Goal: Task Accomplishment & Management: Manage account settings

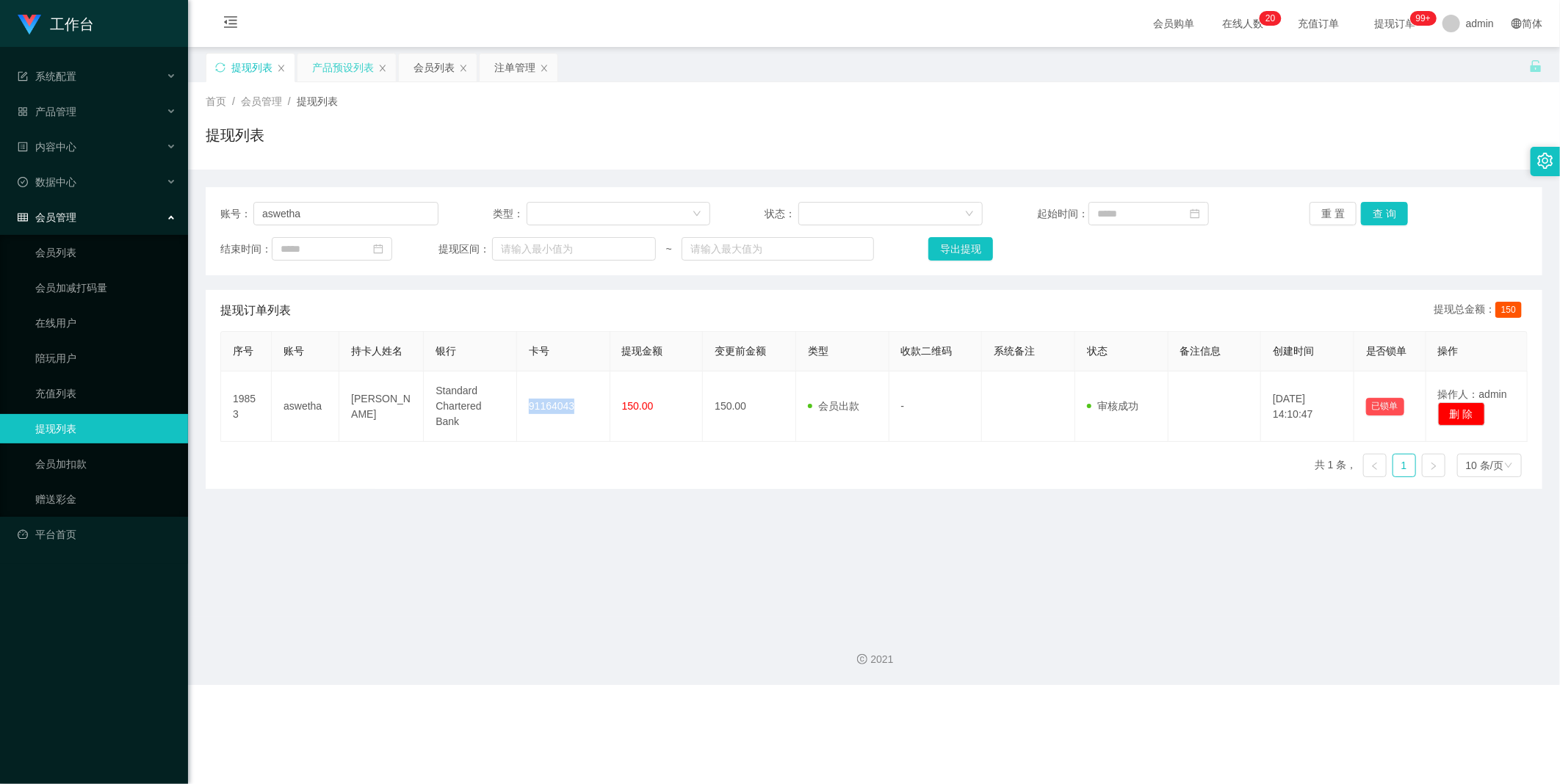
click at [355, 67] on div "产品预设列表" at bounding box center [343, 67] width 62 height 28
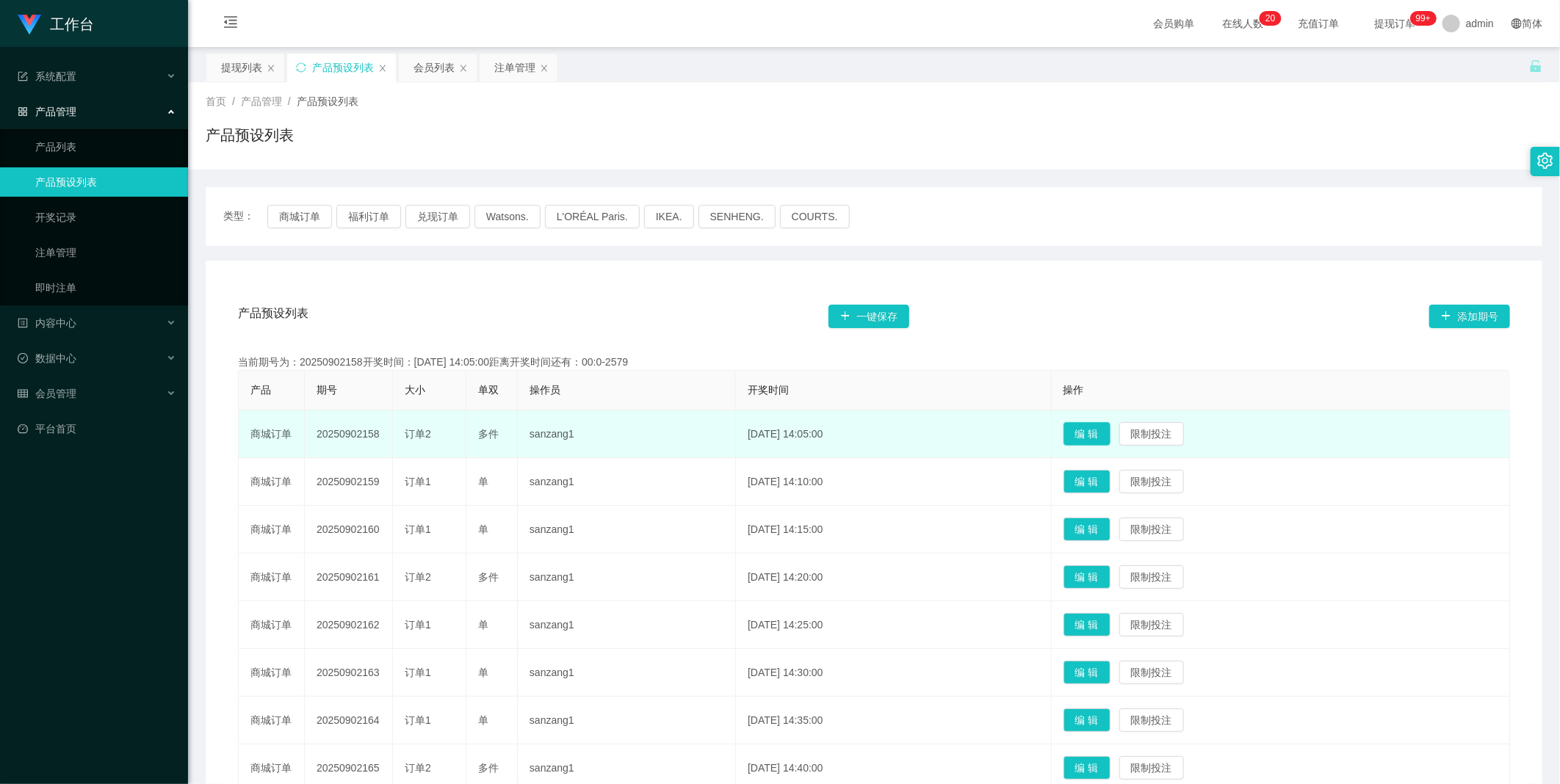
click at [1110, 442] on button "编 辑" at bounding box center [1087, 434] width 47 height 24
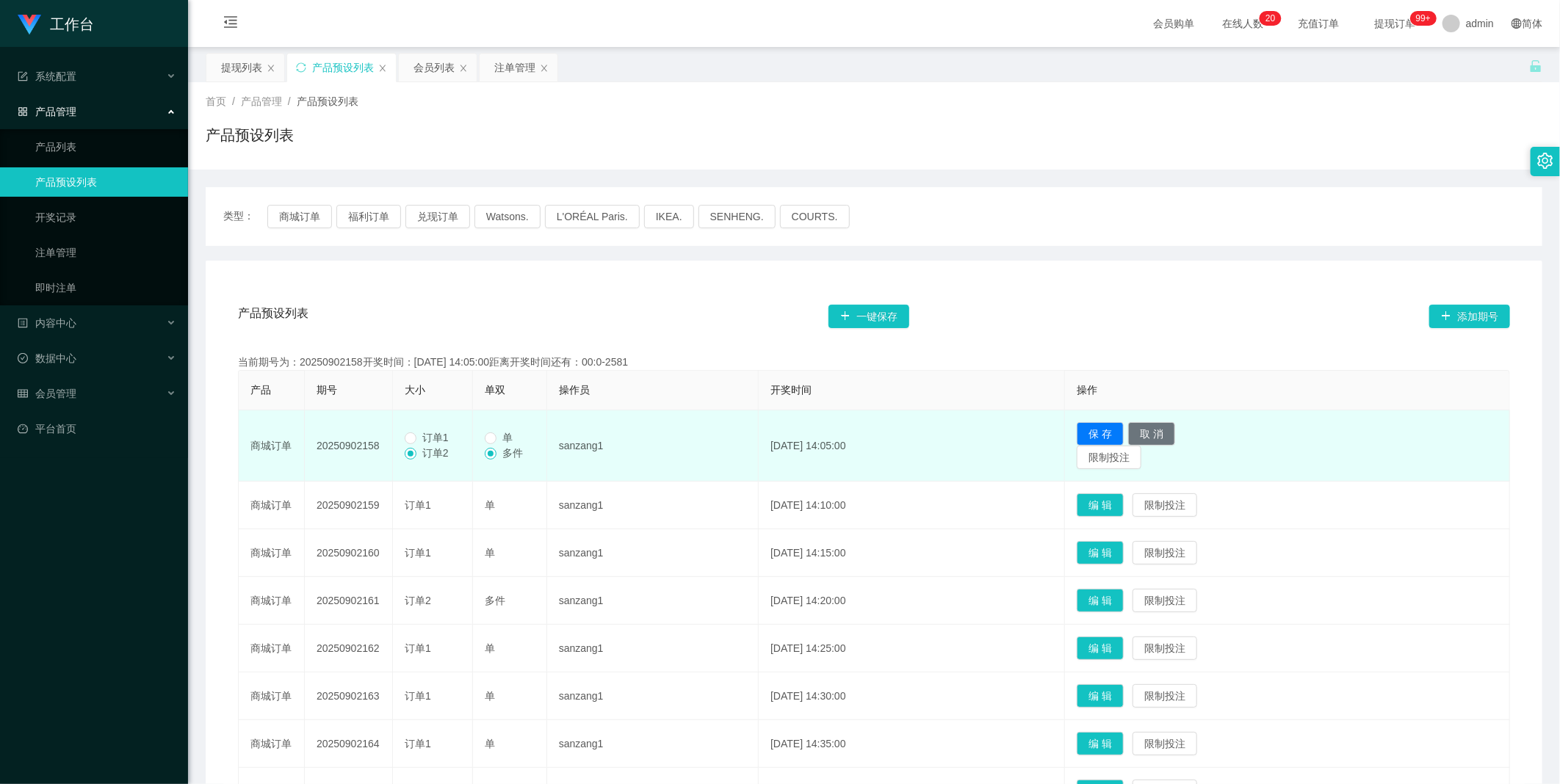
click at [1184, 318] on div "产品预设列表 一键保存 添加期号" at bounding box center [873, 317] width 1272 height 47
click at [1175, 436] on button "取 消" at bounding box center [1152, 434] width 47 height 24
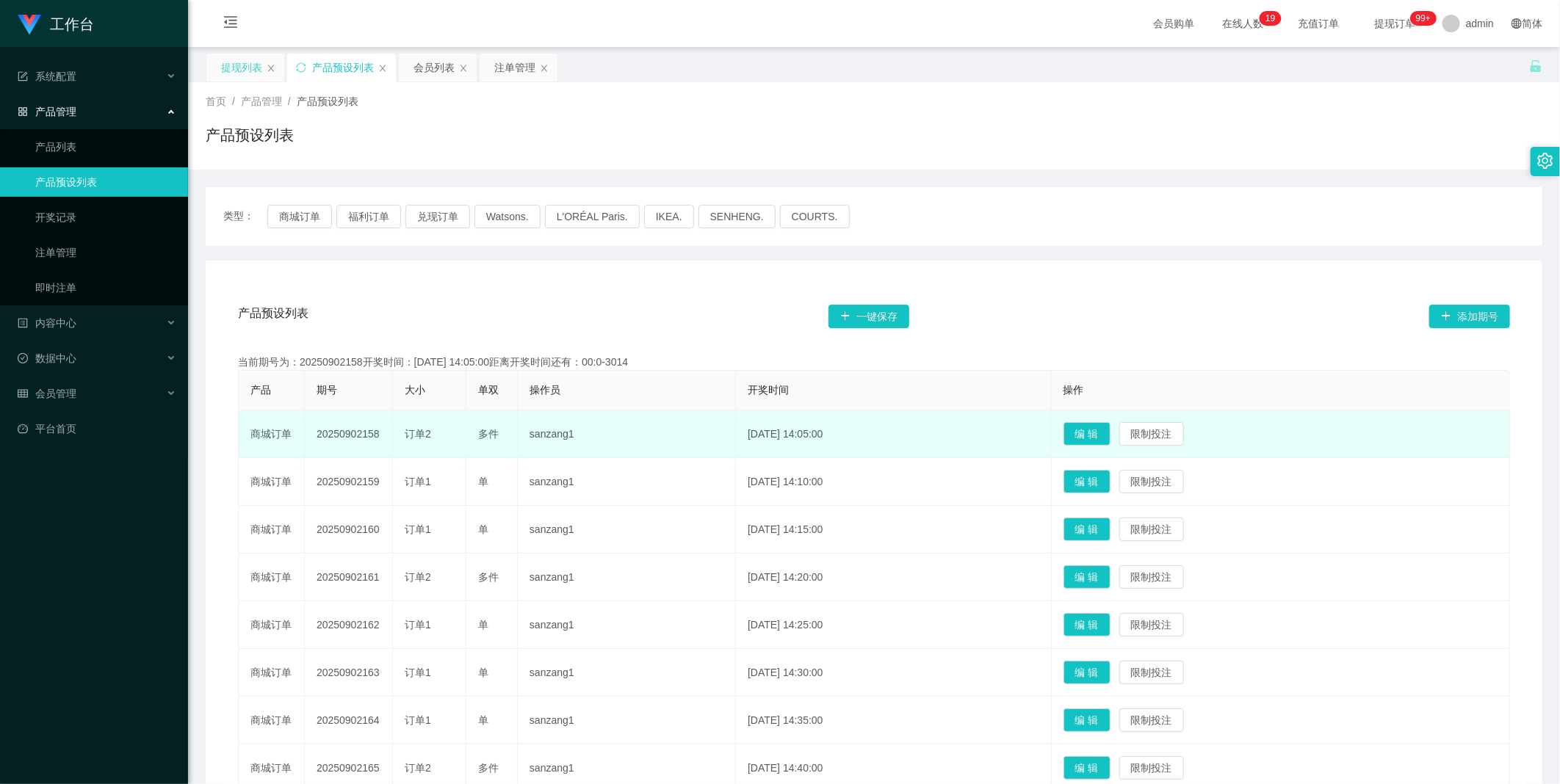
click at [235, 70] on div "提现列表" at bounding box center [241, 67] width 41 height 28
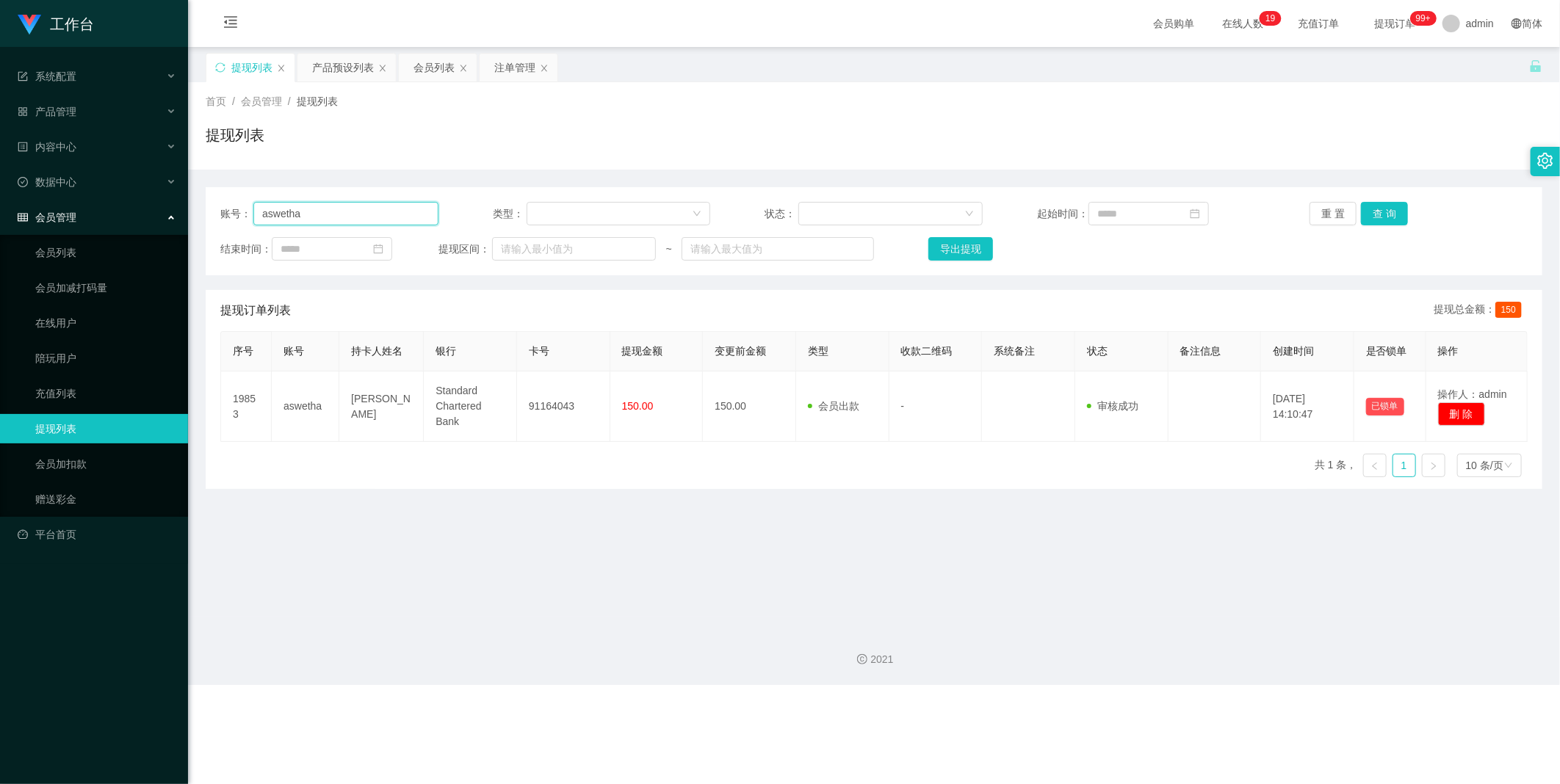
drag, startPoint x: 340, startPoint y: 214, endPoint x: 352, endPoint y: 210, distance: 12.6
click at [340, 213] on input "aswetha" at bounding box center [345, 214] width 185 height 24
paste input "Peng19870303"
type input "Peng19870303"
click at [1383, 219] on button "查 询" at bounding box center [1384, 214] width 47 height 24
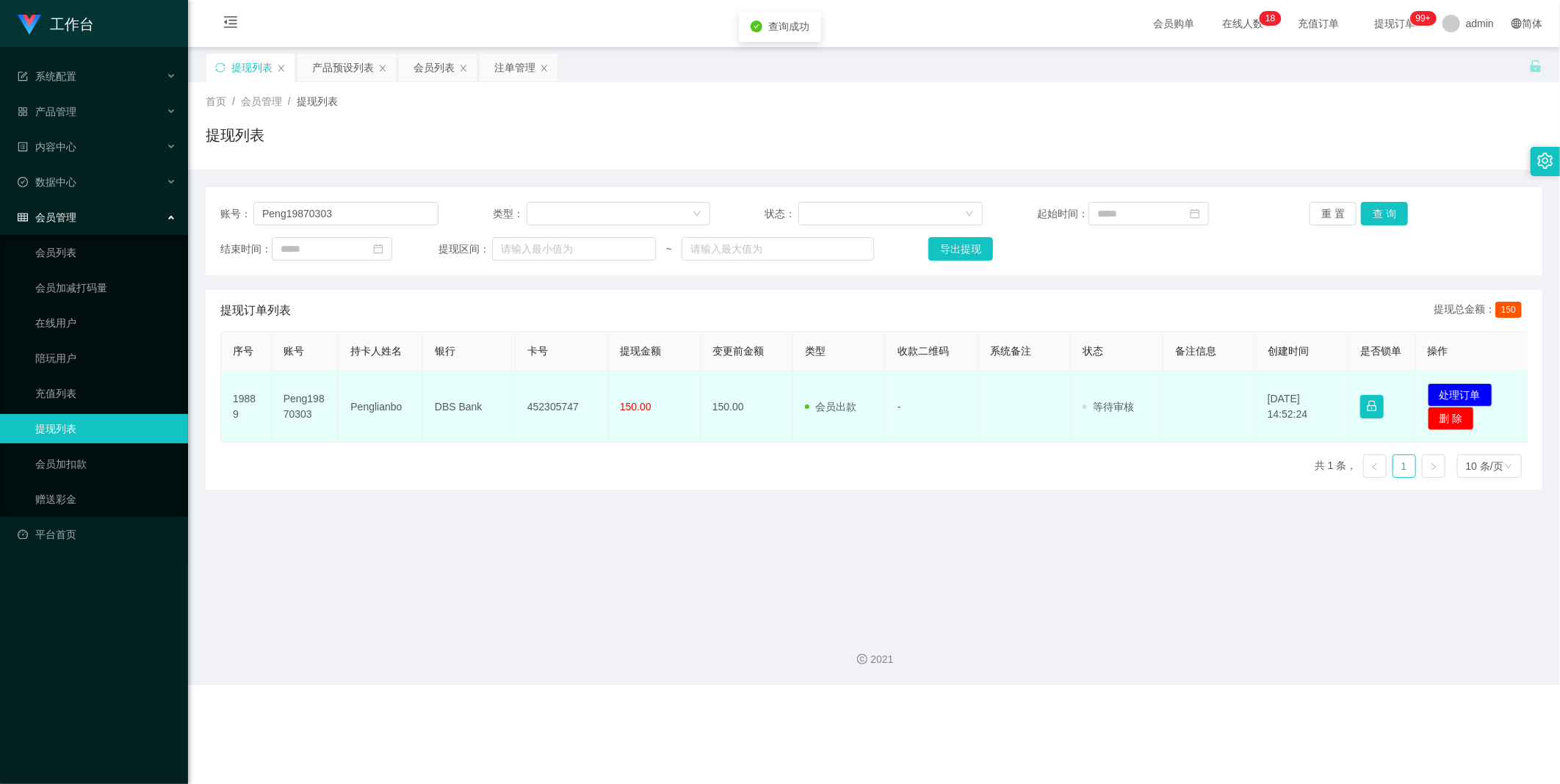
click at [362, 406] on td "Penglianbo" at bounding box center [381, 407] width 85 height 71
click at [363, 405] on td "Penglianbo" at bounding box center [381, 407] width 85 height 71
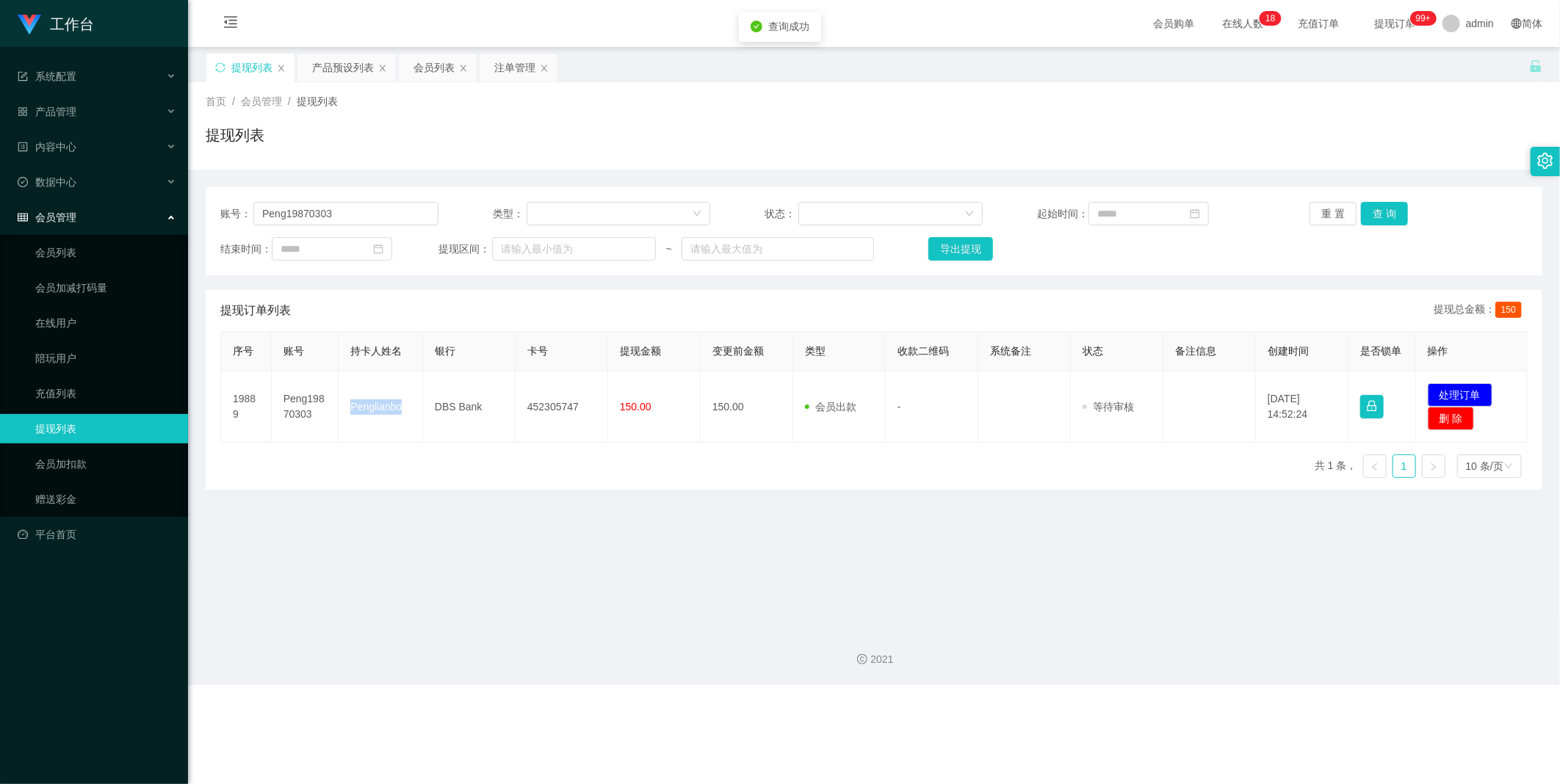
copy td "Penglianbo"
click at [531, 306] on div "提现订单列表 提现总金额： 150" at bounding box center [874, 311] width 1308 height 41
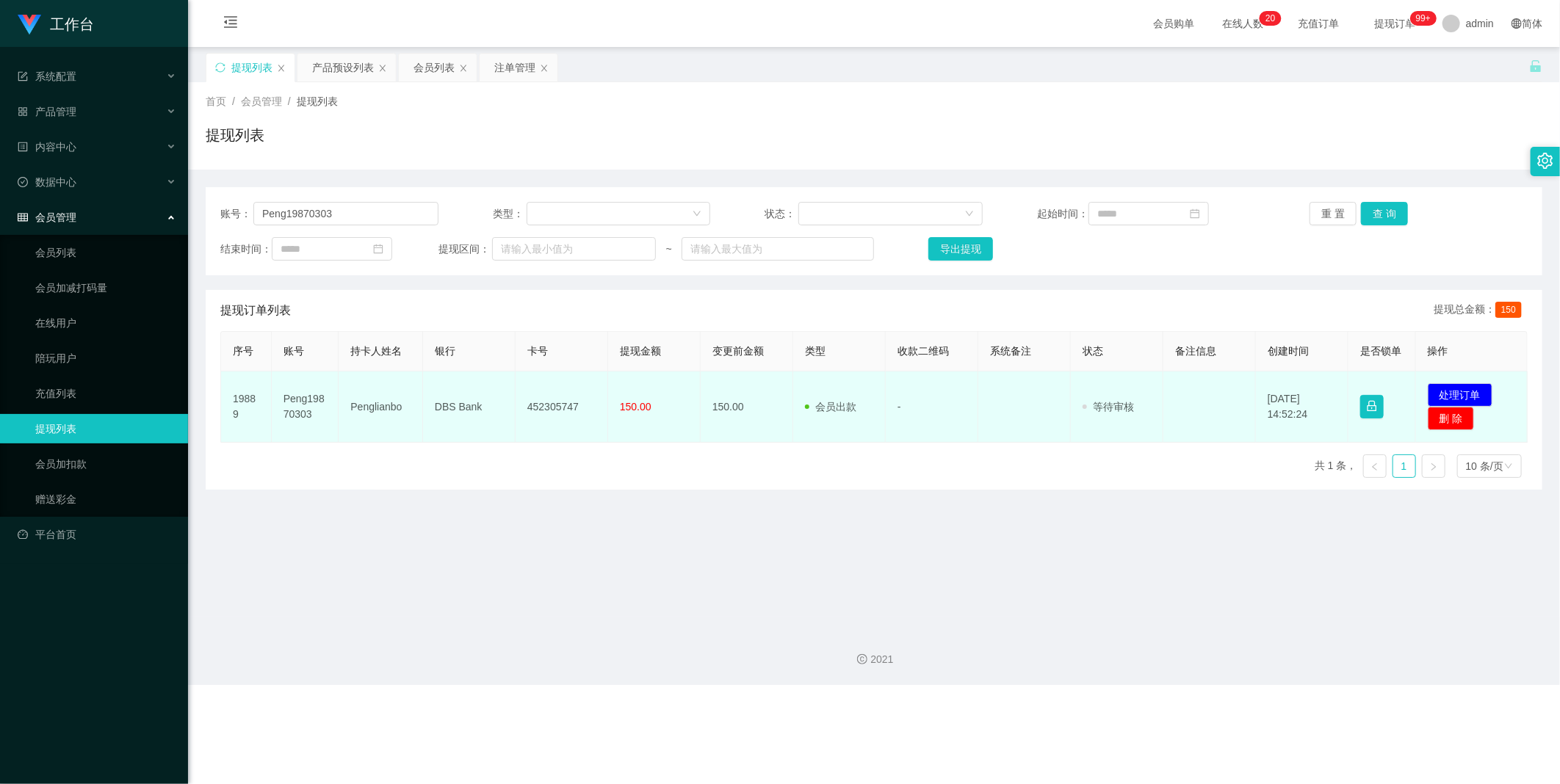
click at [454, 405] on td "DBS Bank" at bounding box center [470, 407] width 93 height 71
copy td "DBS Bank"
click at [546, 410] on td "452305747" at bounding box center [562, 407] width 93 height 71
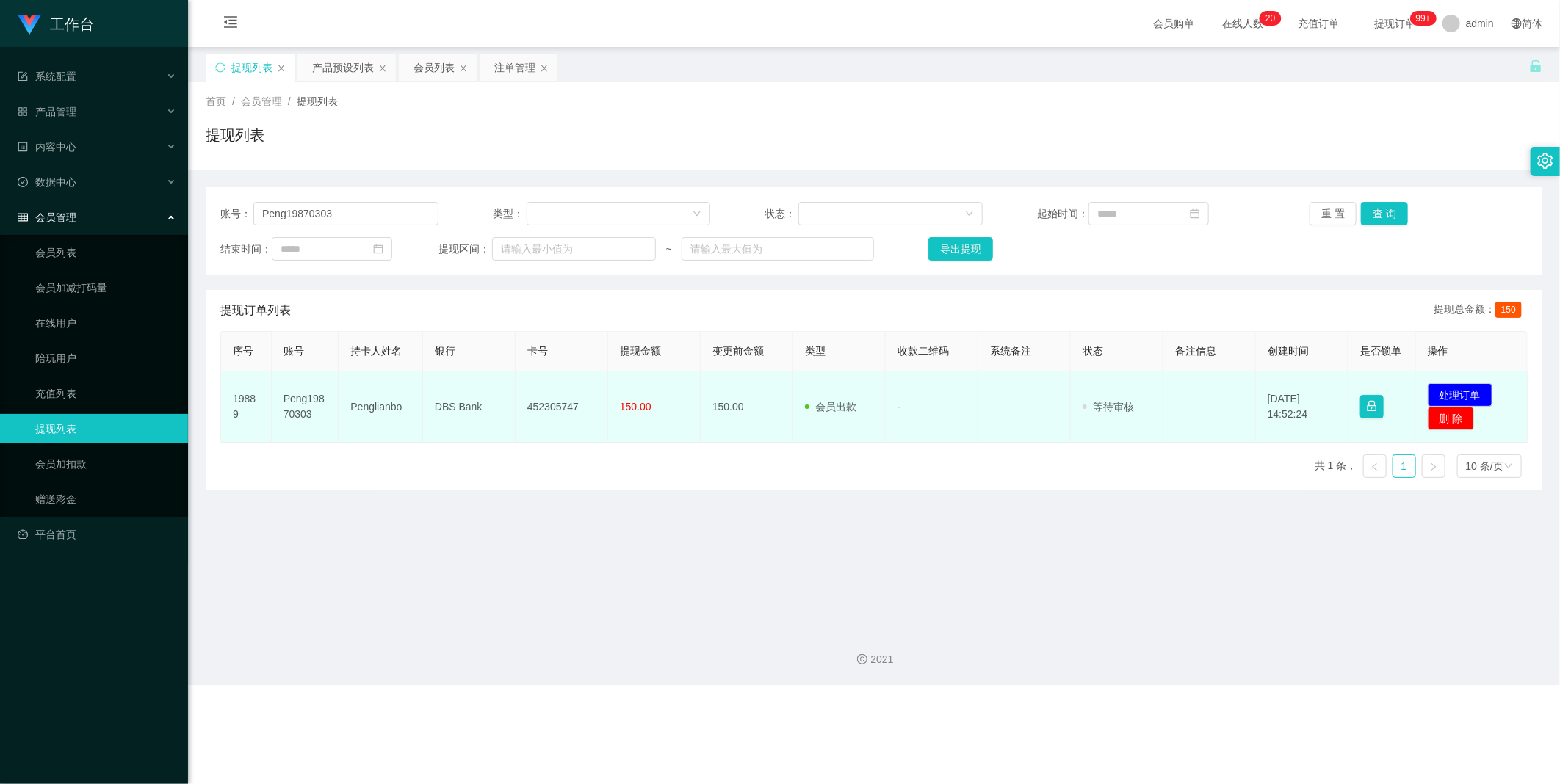
drag, startPoint x: 547, startPoint y: 410, endPoint x: 558, endPoint y: 416, distance: 12.5
click at [548, 410] on td "452305747" at bounding box center [562, 407] width 93 height 71
click at [552, 404] on td "452305747" at bounding box center [562, 407] width 93 height 71
copy td "452305747"
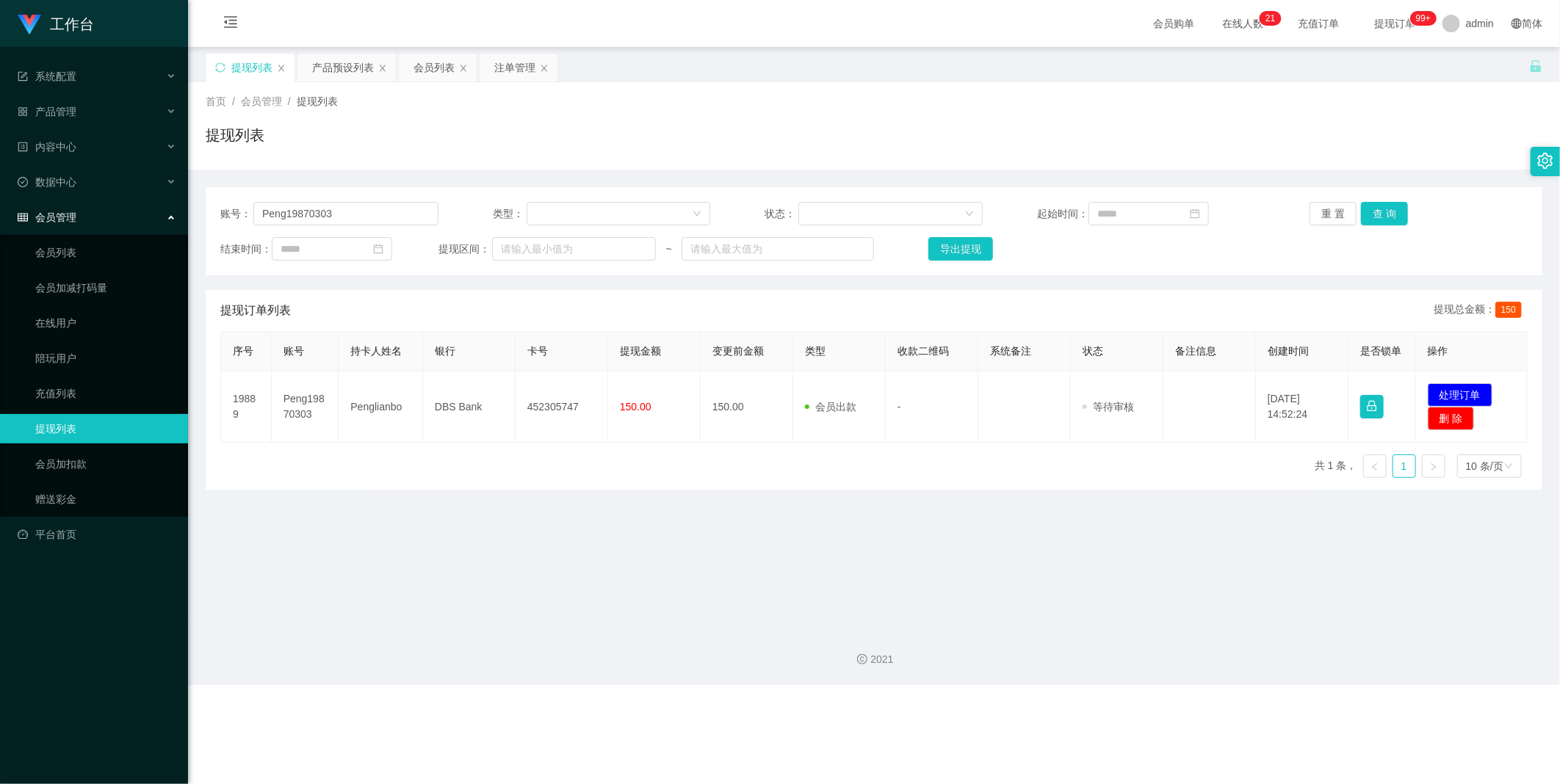
click at [926, 501] on main "关闭左侧 关闭右侧 关闭其它 刷新页面 提现列表 产品预设列表 会员列表 注单管理 首页 / 会员管理 / 提现列表 / 提现列表 账号： Peng19870…" at bounding box center [873, 332] width 1372 height 570
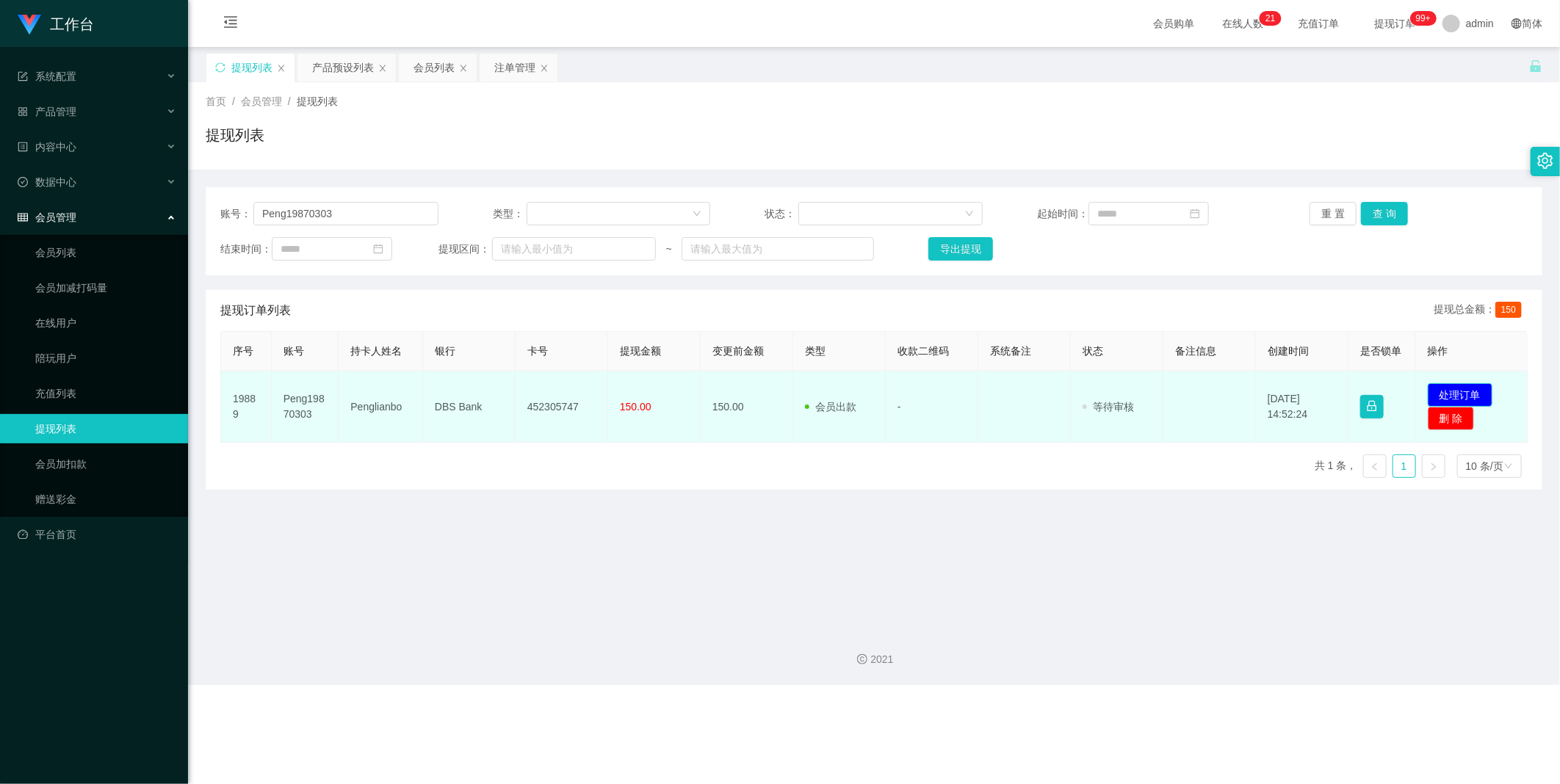
click at [1476, 392] on button "处理订单" at bounding box center [1460, 395] width 65 height 24
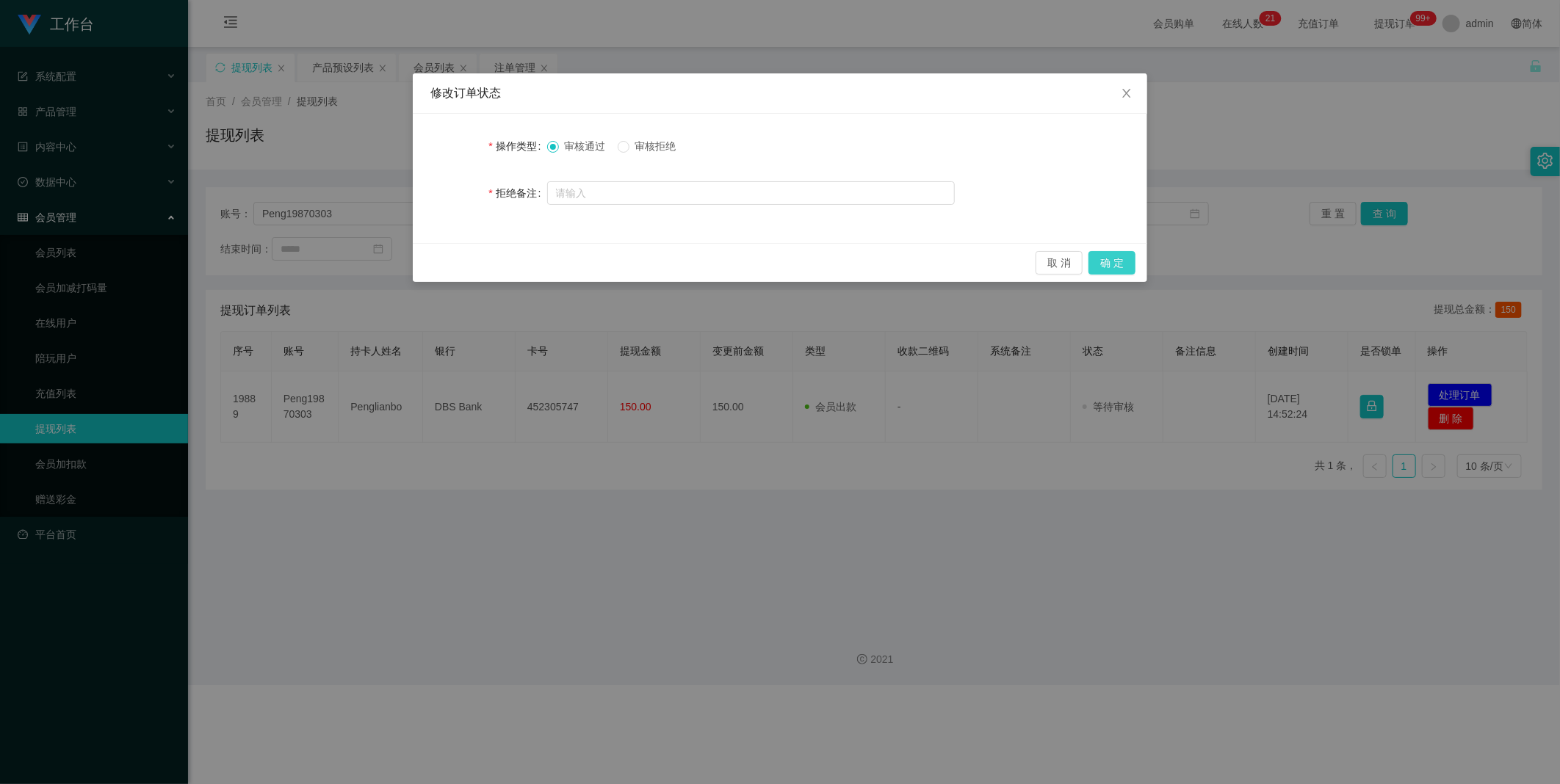
click at [1112, 256] on button "确 定" at bounding box center [1112, 263] width 47 height 24
